Goal: Information Seeking & Learning: Learn about a topic

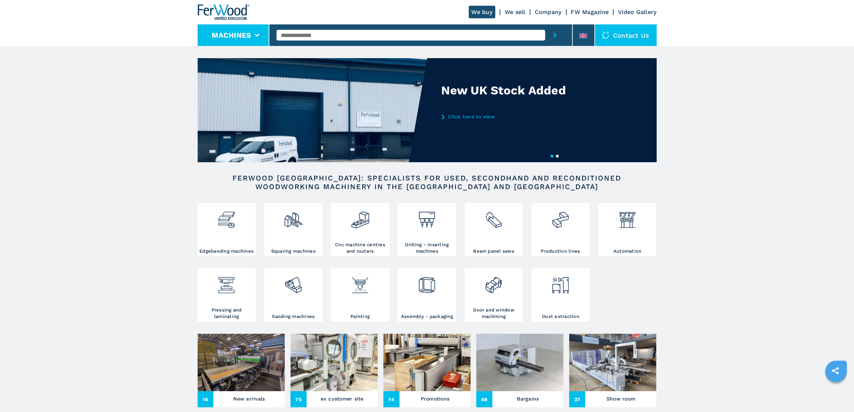
click at [248, 33] on button "Machines" at bounding box center [231, 35] width 39 height 9
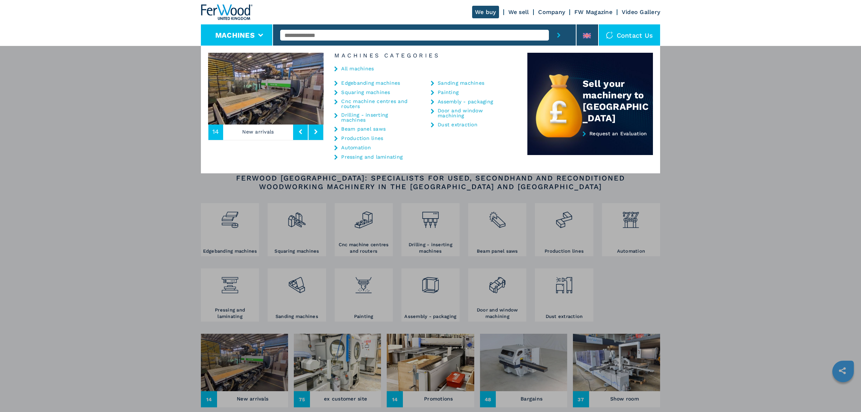
click at [359, 137] on link "Production lines" at bounding box center [362, 138] width 42 height 5
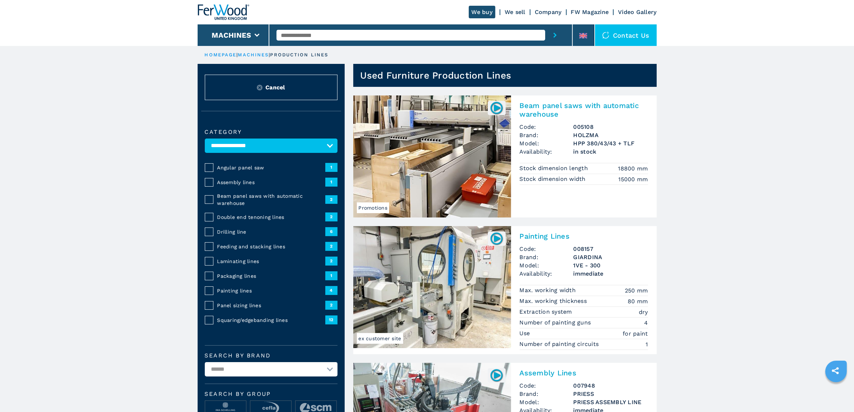
click at [240, 291] on span "Painting lines" at bounding box center [271, 290] width 108 height 7
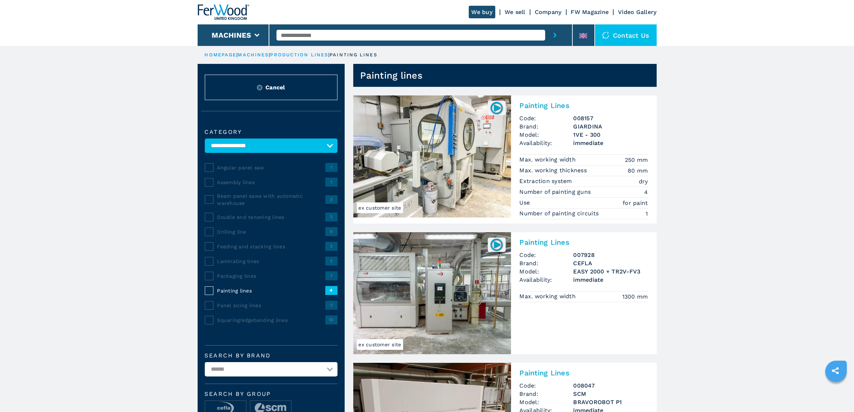
click at [543, 105] on h2 "Painting Lines" at bounding box center [584, 105] width 128 height 9
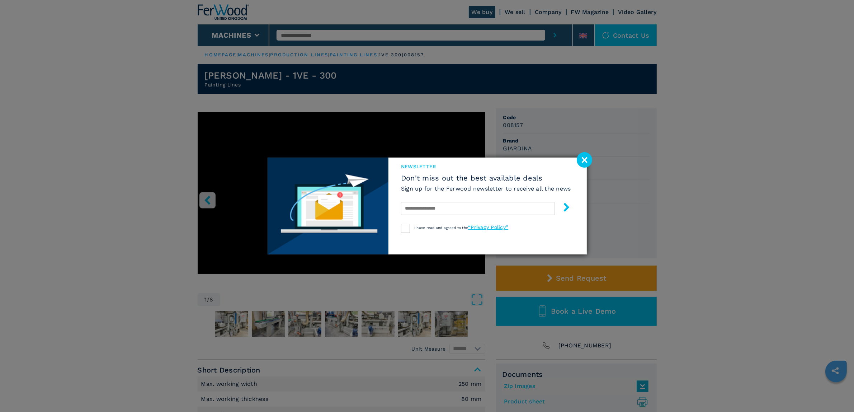
click at [582, 160] on image at bounding box center [584, 159] width 15 height 15
